Goal: Task Accomplishment & Management: Use online tool/utility

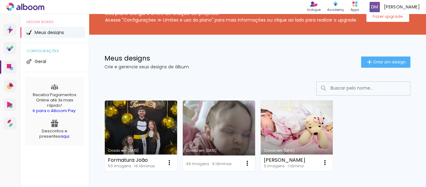
scroll to position [31, 0]
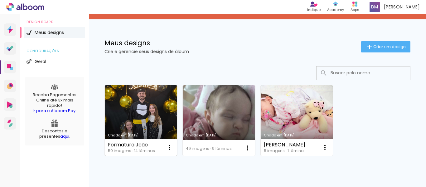
click at [153, 109] on link "Criado em [DATE]" at bounding box center [141, 120] width 72 height 70
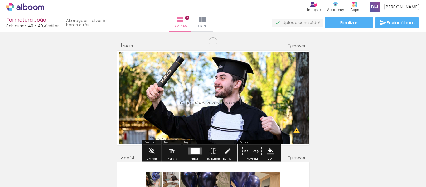
scroll to position [31, 0]
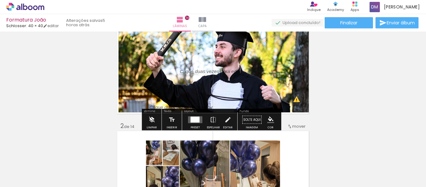
click at [152, 119] on iron-icon at bounding box center [151, 119] width 7 height 12
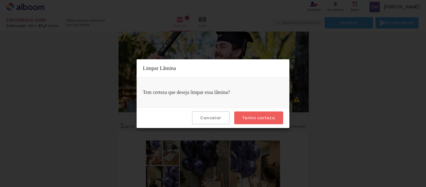
click at [277, 122] on paper-button "Tenho certeza" at bounding box center [258, 117] width 49 height 13
click at [0, 0] on slot "Tenho certeza" at bounding box center [0, 0] width 0 height 0
click at [380, 99] on iron-overlay-backdrop at bounding box center [213, 93] width 426 height 187
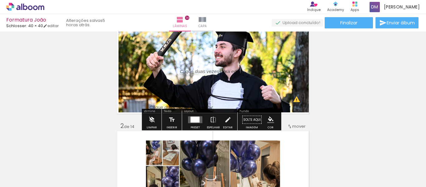
click at [151, 122] on iron-icon at bounding box center [151, 119] width 7 height 12
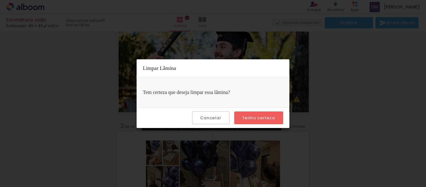
click at [0, 0] on slot "Tenho certeza" at bounding box center [0, 0] width 0 height 0
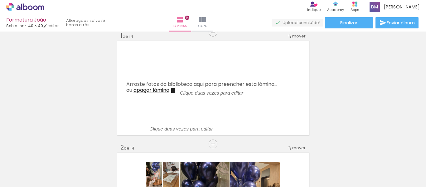
scroll to position [0, 0]
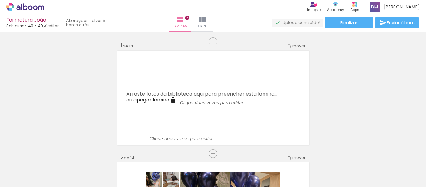
click at [26, 178] on span "Adicionar Fotos" at bounding box center [22, 178] width 19 height 7
click at [0, 0] on input "file" at bounding box center [0, 0] width 0 height 0
click at [26, 178] on span "Adicionar Fotos" at bounding box center [22, 178] width 19 height 7
click at [0, 0] on input "file" at bounding box center [0, 0] width 0 height 0
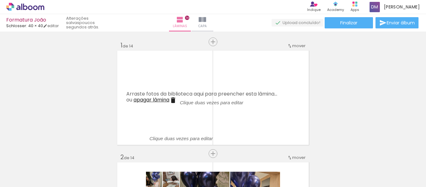
click at [240, 161] on div at bounding box center [226, 165] width 28 height 19
click at [240, 167] on div at bounding box center [226, 165] width 28 height 19
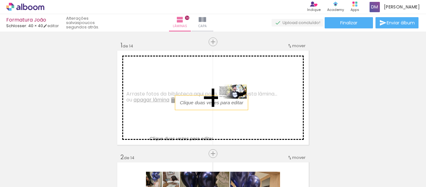
drag, startPoint x: 404, startPoint y: 167, endPoint x: 237, endPoint y: 103, distance: 178.4
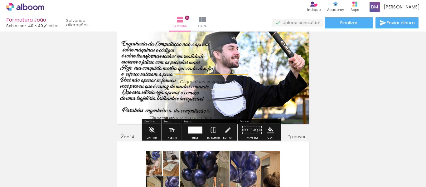
scroll to position [31, 0]
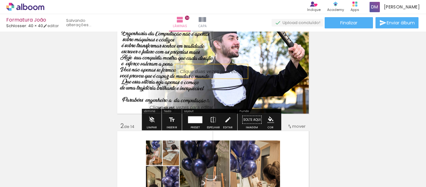
drag, startPoint x: 199, startPoint y: 106, endPoint x: 213, endPoint y: 99, distance: 15.9
click at [213, 99] on album-spread "1 de 14" at bounding box center [212, 66] width 193 height 96
click at [205, 106] on p at bounding box center [185, 107] width 73 height 7
click at [194, 107] on quentale-selection at bounding box center [178, 107] width 73 height 14
type input "Sans Serif"
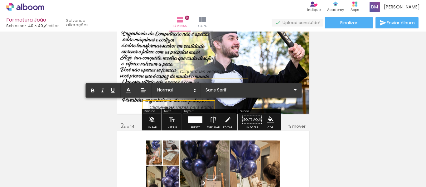
drag, startPoint x: 199, startPoint y: 105, endPoint x: 189, endPoint y: 105, distance: 10.0
click at [189, 105] on div at bounding box center [180, 107] width 63 height 7
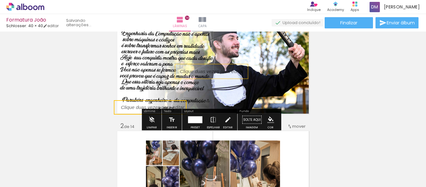
drag, startPoint x: 194, startPoint y: 106, endPoint x: 121, endPoint y: 109, distance: 72.4
click at [121, 109] on quentale-selection at bounding box center [150, 107] width 73 height 14
click at [149, 123] on iron-icon at bounding box center [151, 119] width 7 height 12
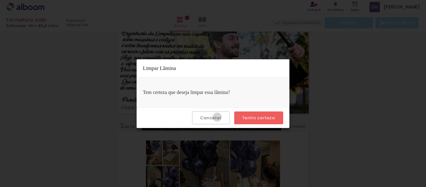
drag, startPoint x: 219, startPoint y: 117, endPoint x: 180, endPoint y: 108, distance: 39.2
click at [0, 0] on slot "Cancelar" at bounding box center [0, 0] width 0 height 0
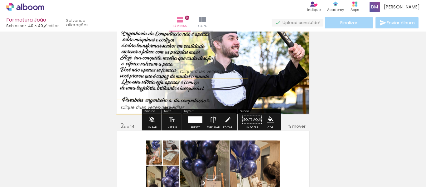
click at [180, 106] on p at bounding box center [157, 107] width 73 height 7
click at [180, 106] on quentale-selection at bounding box center [150, 107] width 73 height 14
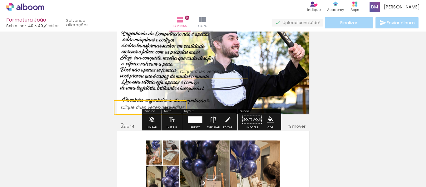
click at [343, 26] on div "Finalizar Enviar álbum" at bounding box center [345, 22] width 148 height 11
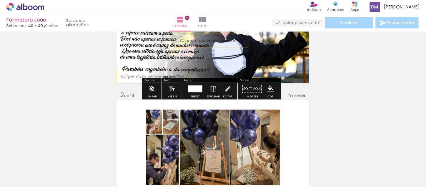
scroll to position [62, 0]
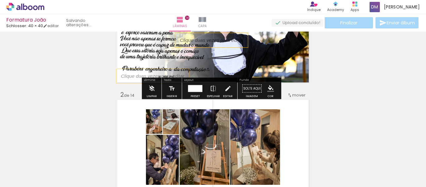
click at [128, 76] on p at bounding box center [157, 76] width 73 height 7
click at [127, 76] on quentale-selection at bounding box center [150, 76] width 73 height 14
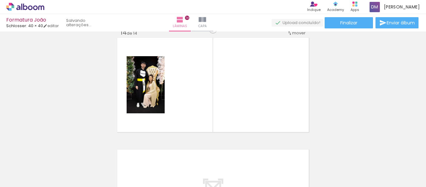
scroll to position [1395, 0]
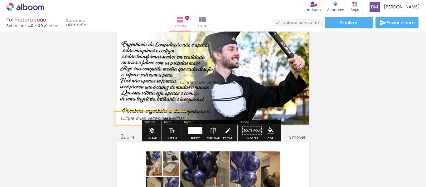
scroll to position [31, 0]
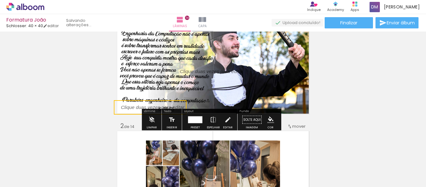
click at [174, 119] on iron-icon at bounding box center [171, 119] width 7 height 12
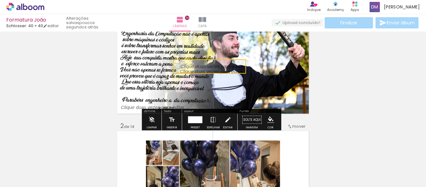
click at [201, 61] on quentale-selection at bounding box center [209, 66] width 73 height 14
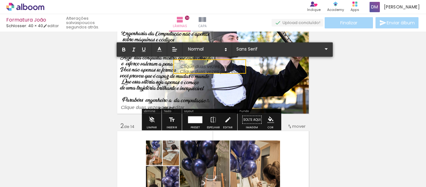
click at [201, 61] on quentale-selection at bounding box center [209, 66] width 73 height 14
click at [204, 69] on p at bounding box center [211, 70] width 63 height 7
click at [204, 70] on p at bounding box center [211, 70] width 63 height 7
click at [269, 73] on quentale-layouter at bounding box center [212, 66] width 193 height 96
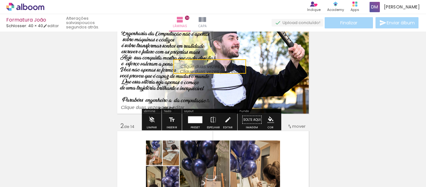
click at [270, 75] on quentale-layouter at bounding box center [212, 66] width 193 height 96
drag, startPoint x: 232, startPoint y: 74, endPoint x: 104, endPoint y: 131, distance: 140.1
